Goal: Information Seeking & Learning: Learn about a topic

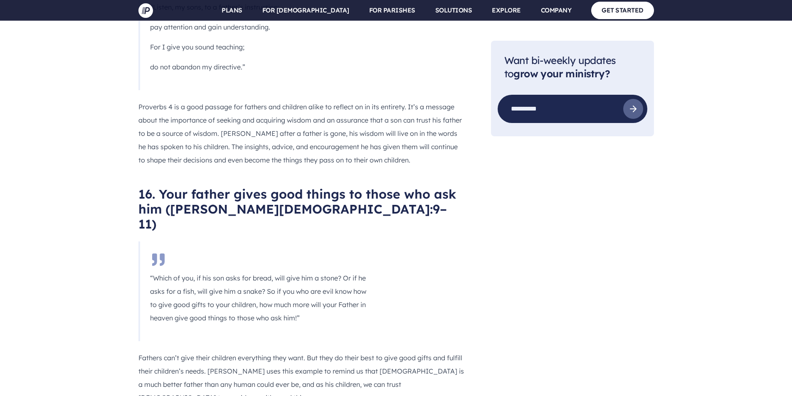
scroll to position [4241, 0]
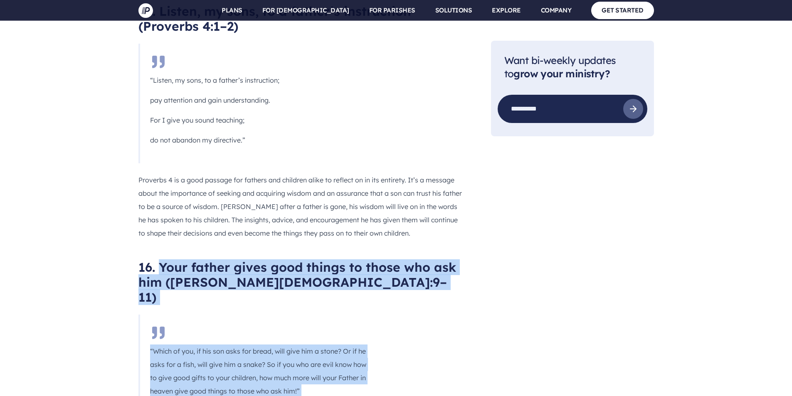
drag, startPoint x: 160, startPoint y: 91, endPoint x: 450, endPoint y: 266, distance: 338.7
copy div "Your father gives good things to those who ask him ([PERSON_NAME] 7:9–11) “Whic…"
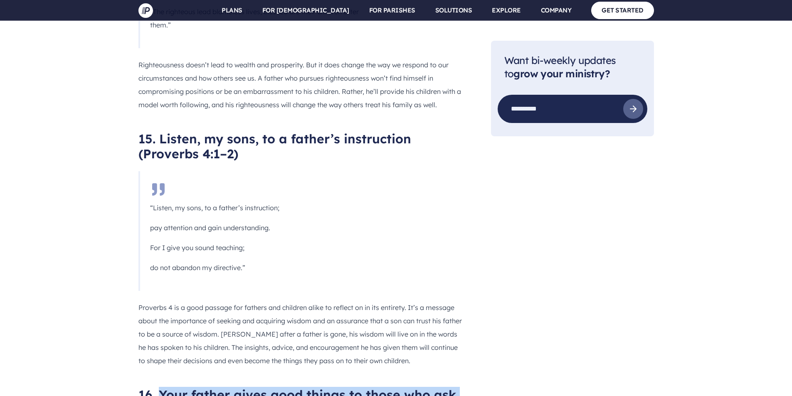
scroll to position [4033, 0]
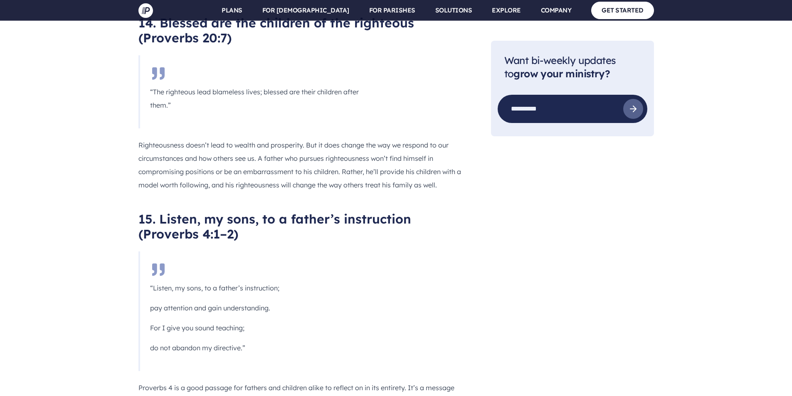
click at [319, 301] on p "pay attention and gain understanding." at bounding box center [259, 307] width 218 height 13
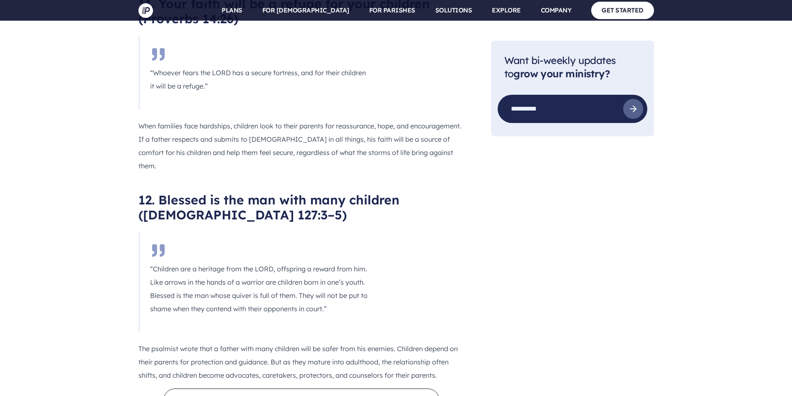
scroll to position [3243, 0]
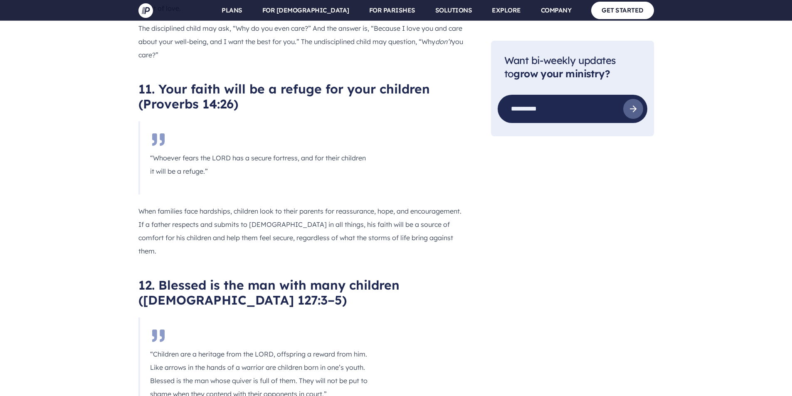
drag, startPoint x: 159, startPoint y: 113, endPoint x: 417, endPoint y: 282, distance: 308.2
click at [456, 286] on div "To help you explore what [DEMOGRAPHIC_DATA] says about being a dad, we’ve round…" at bounding box center [301, 146] width 326 height 5794
copy div "Blessed is the man with many children ([DEMOGRAPHIC_DATA] 127:3–5) “Children ar…"
click at [309, 147] on div "To help you explore what [DEMOGRAPHIC_DATA] says about being a dad, we’ve round…" at bounding box center [301, 146] width 326 height 5794
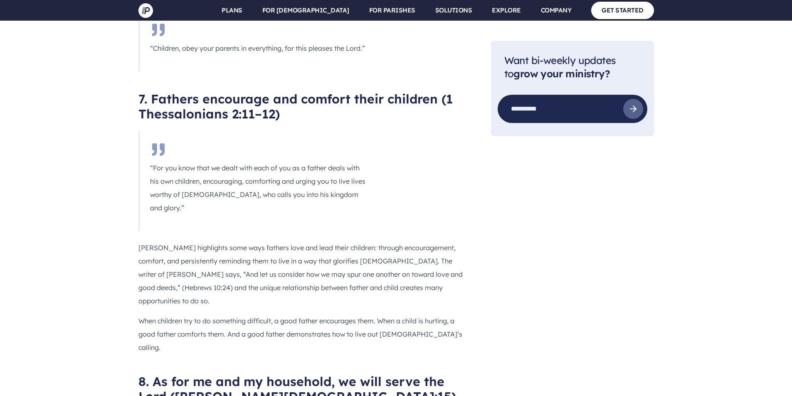
scroll to position [2287, 0]
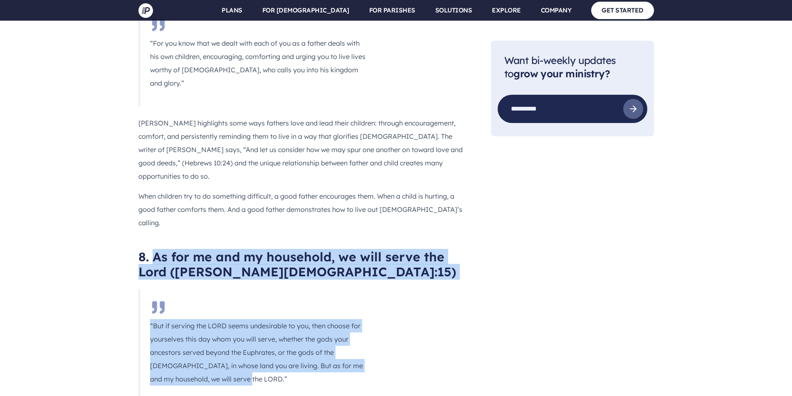
drag, startPoint x: 157, startPoint y: 126, endPoint x: 285, endPoint y: 238, distance: 170.6
drag, startPoint x: 187, startPoint y: 206, endPoint x: 178, endPoint y: 150, distance: 56.9
drag, startPoint x: 156, startPoint y: 126, endPoint x: 168, endPoint y: 319, distance: 193.3
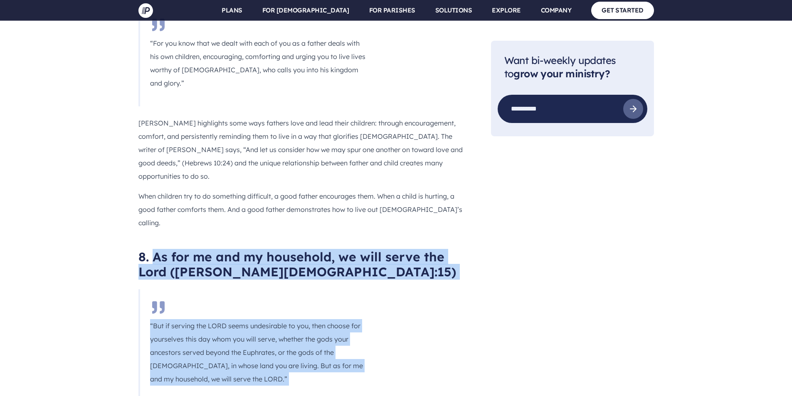
copy div "As for me and my household, we will serve the Lord ([PERSON_NAME] 24:15) “But i…"
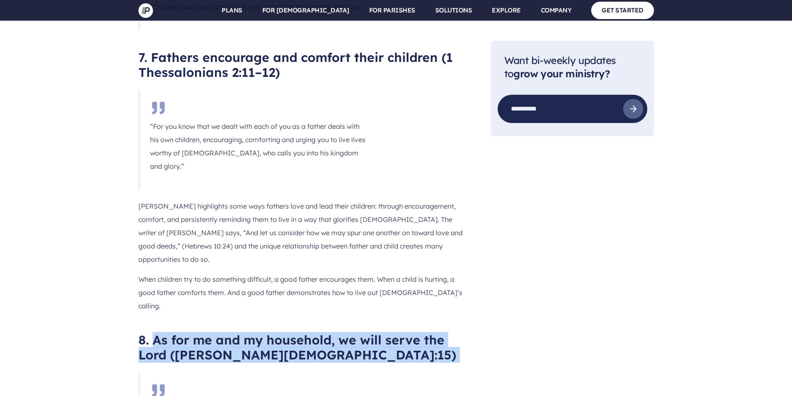
scroll to position [2162, 0]
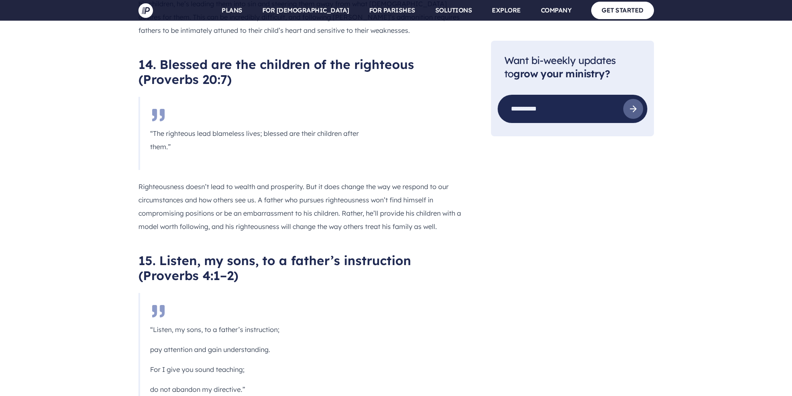
scroll to position [4241, 0]
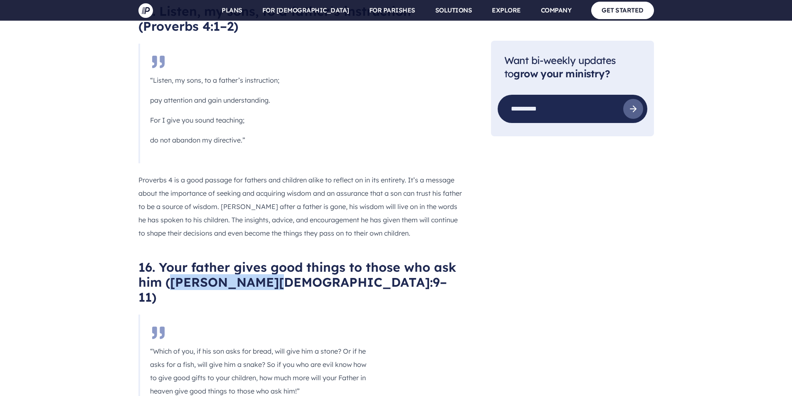
drag, startPoint x: 171, startPoint y: 113, endPoint x: 266, endPoint y: 112, distance: 95.2
click at [266, 260] on h2 "16. Your father gives good things to those who ask him ([PERSON_NAME][DEMOGRAPH…" at bounding box center [301, 282] width 326 height 45
copy h2 "[PERSON_NAME] 7:9–11"
